Goal: Transaction & Acquisition: Download file/media

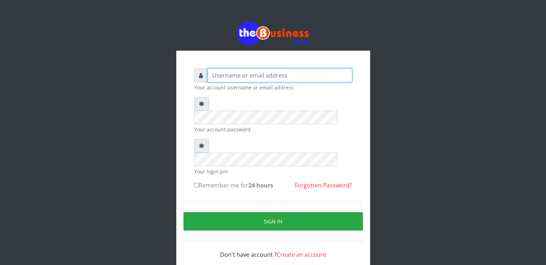
type input "[EMAIL_ADDRESS][DOMAIN_NAME]"
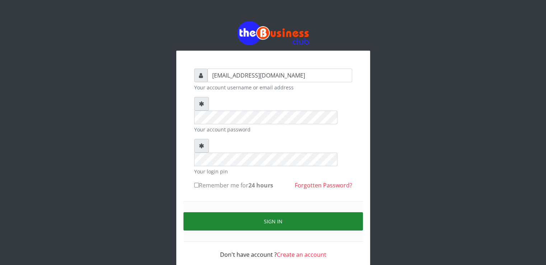
click at [273, 212] on button "Sign in" at bounding box center [273, 221] width 180 height 18
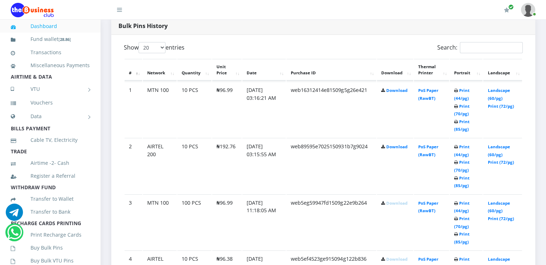
scroll to position [373, 0]
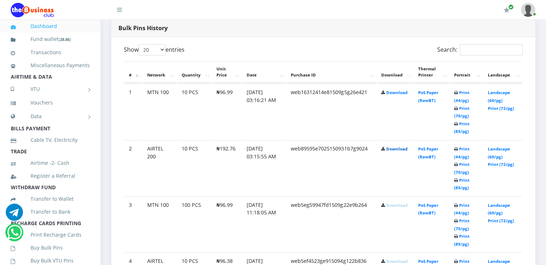
click at [397, 148] on link "Download" at bounding box center [396, 148] width 21 height 5
click at [395, 93] on link "Download" at bounding box center [396, 92] width 21 height 5
